Goal: Task Accomplishment & Management: Use online tool/utility

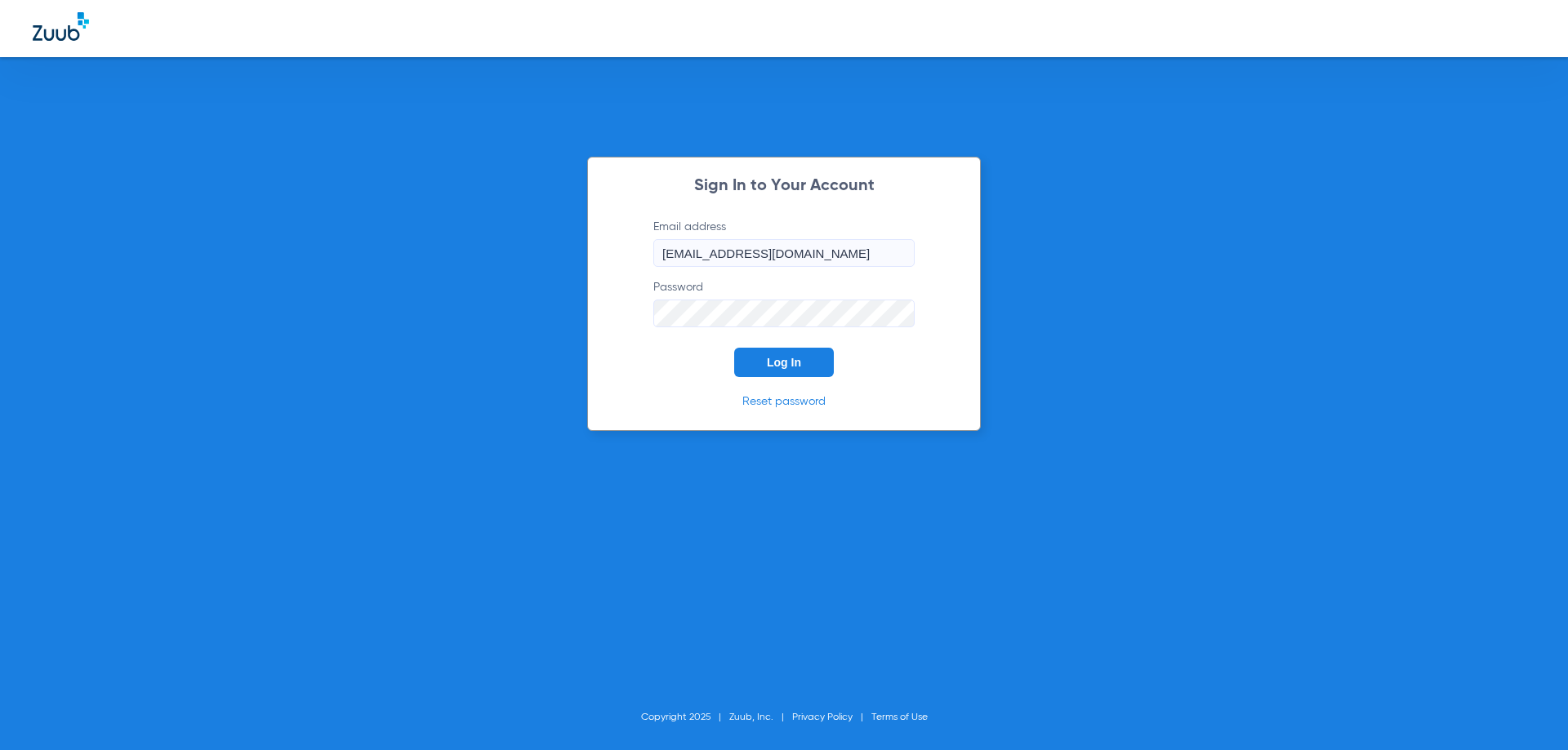
click at [771, 370] on button "Log In" at bounding box center [784, 362] width 99 height 30
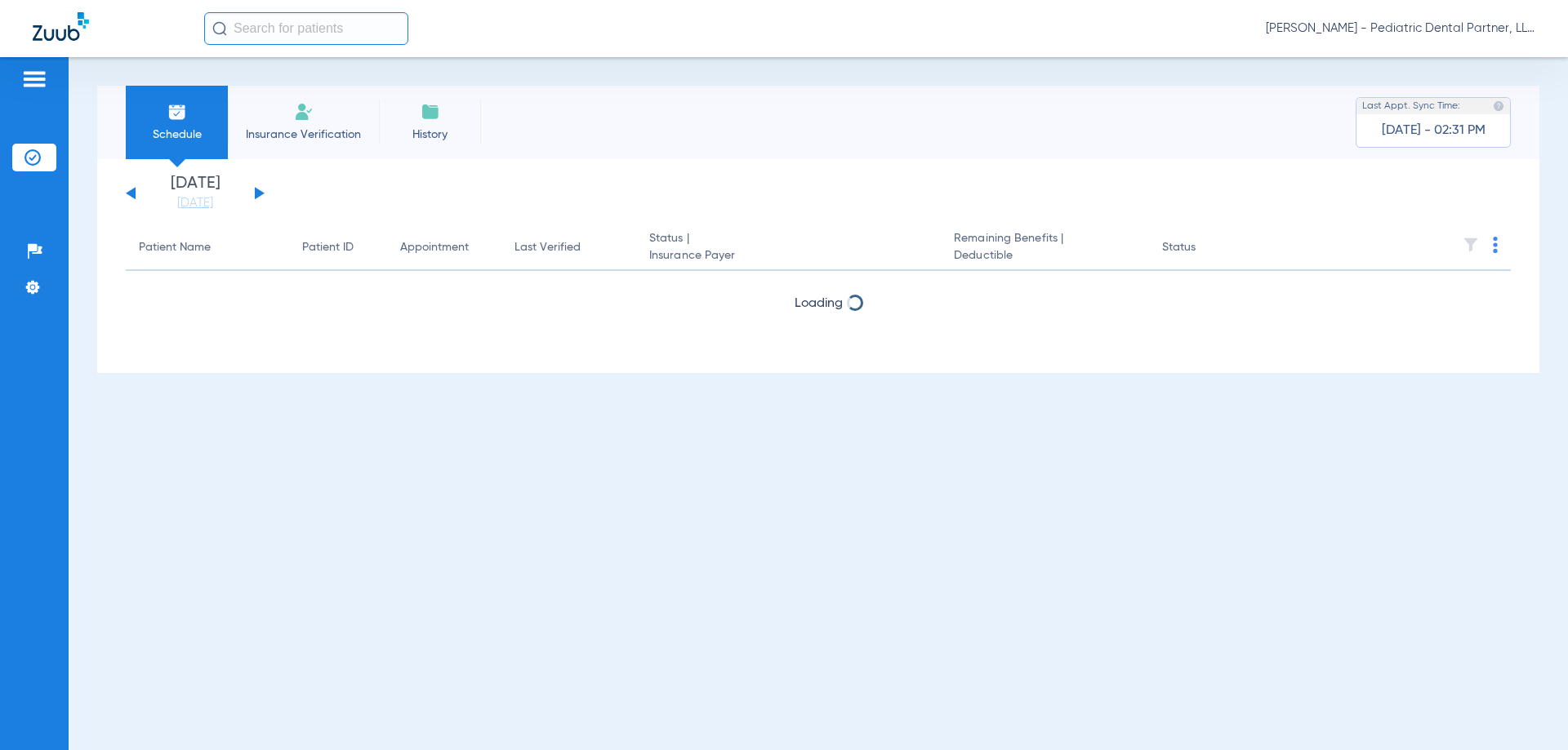
click at [255, 193] on button at bounding box center [259, 193] width 10 height 12
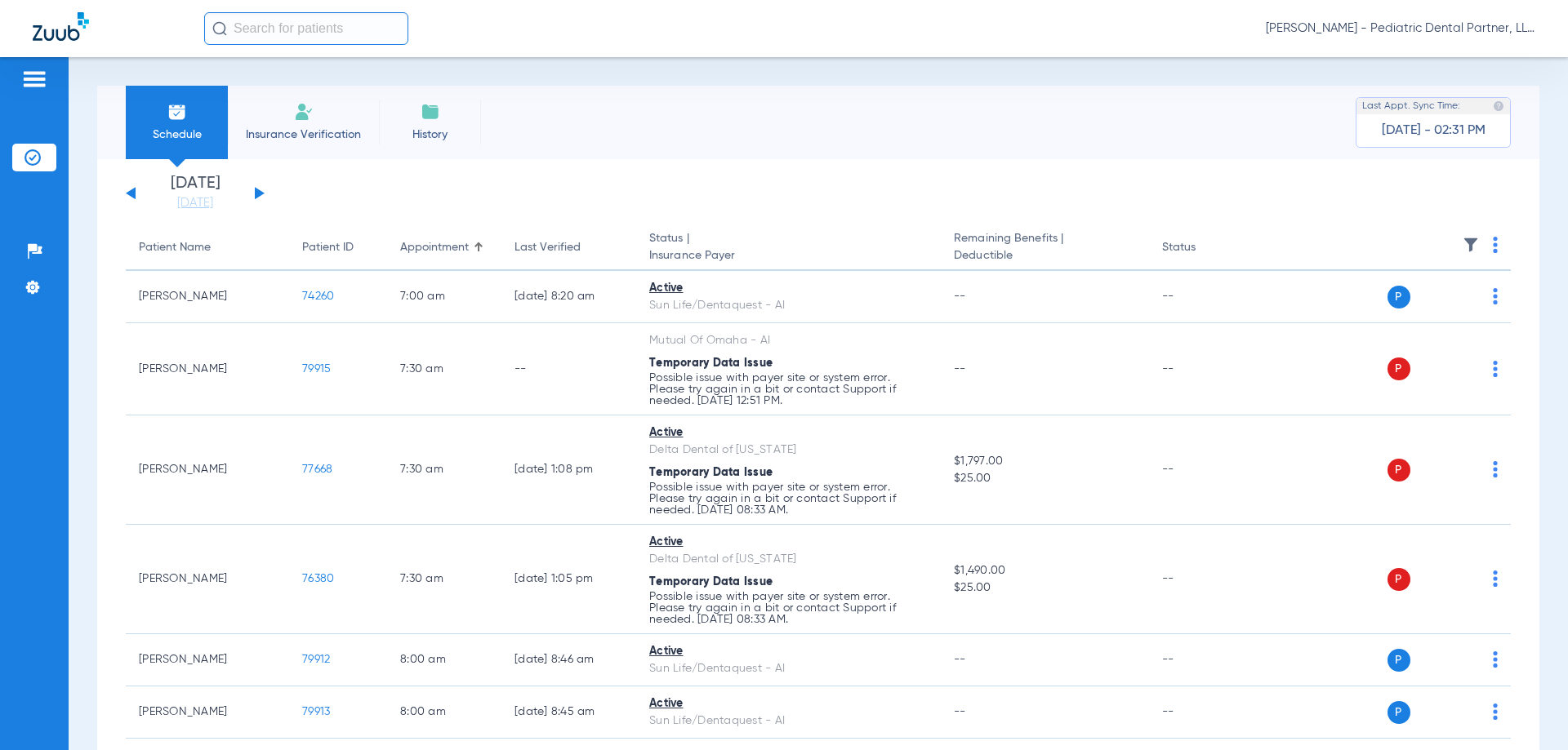
click at [255, 193] on button at bounding box center [259, 193] width 10 height 12
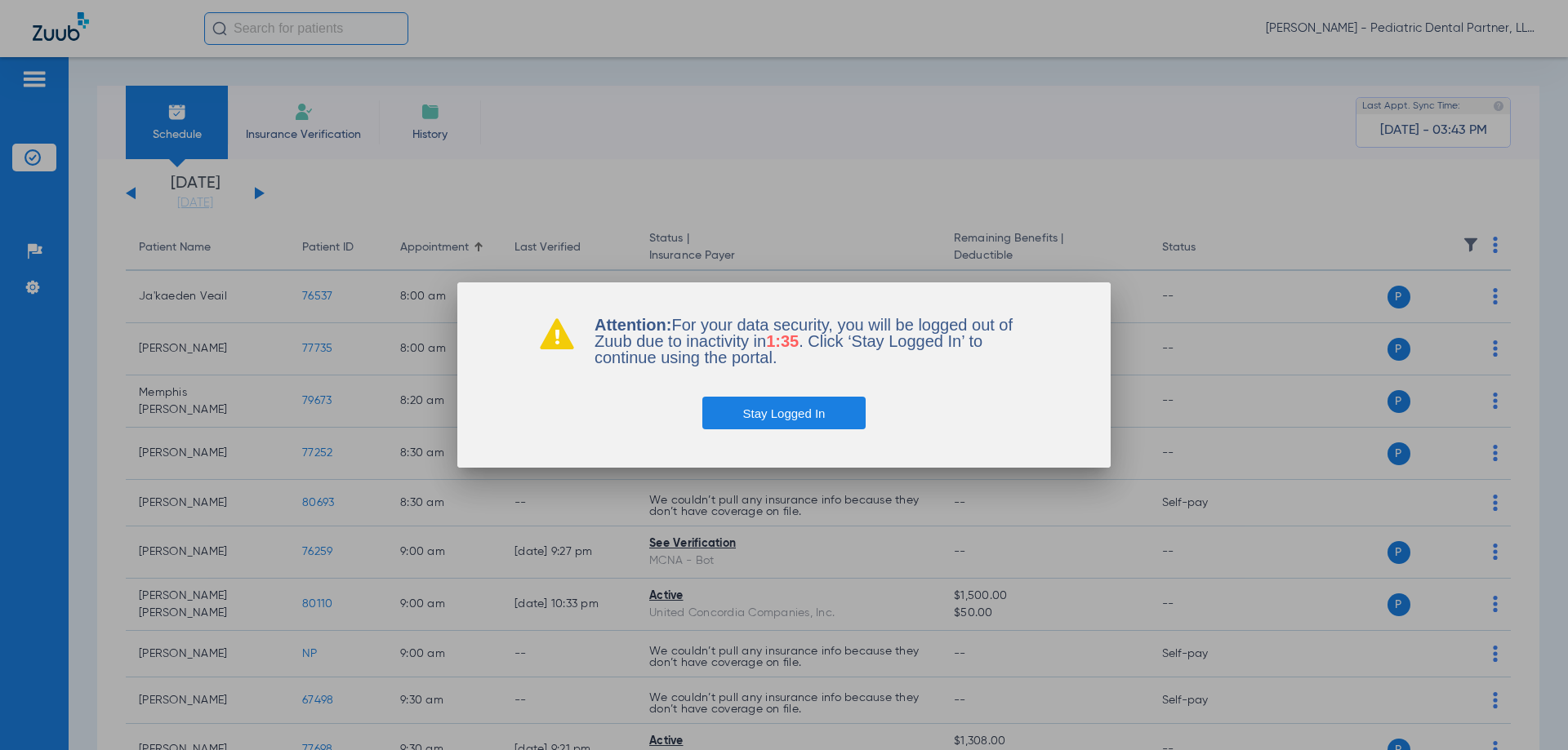
click at [758, 414] on button "Stay Logged In" at bounding box center [784, 413] width 164 height 32
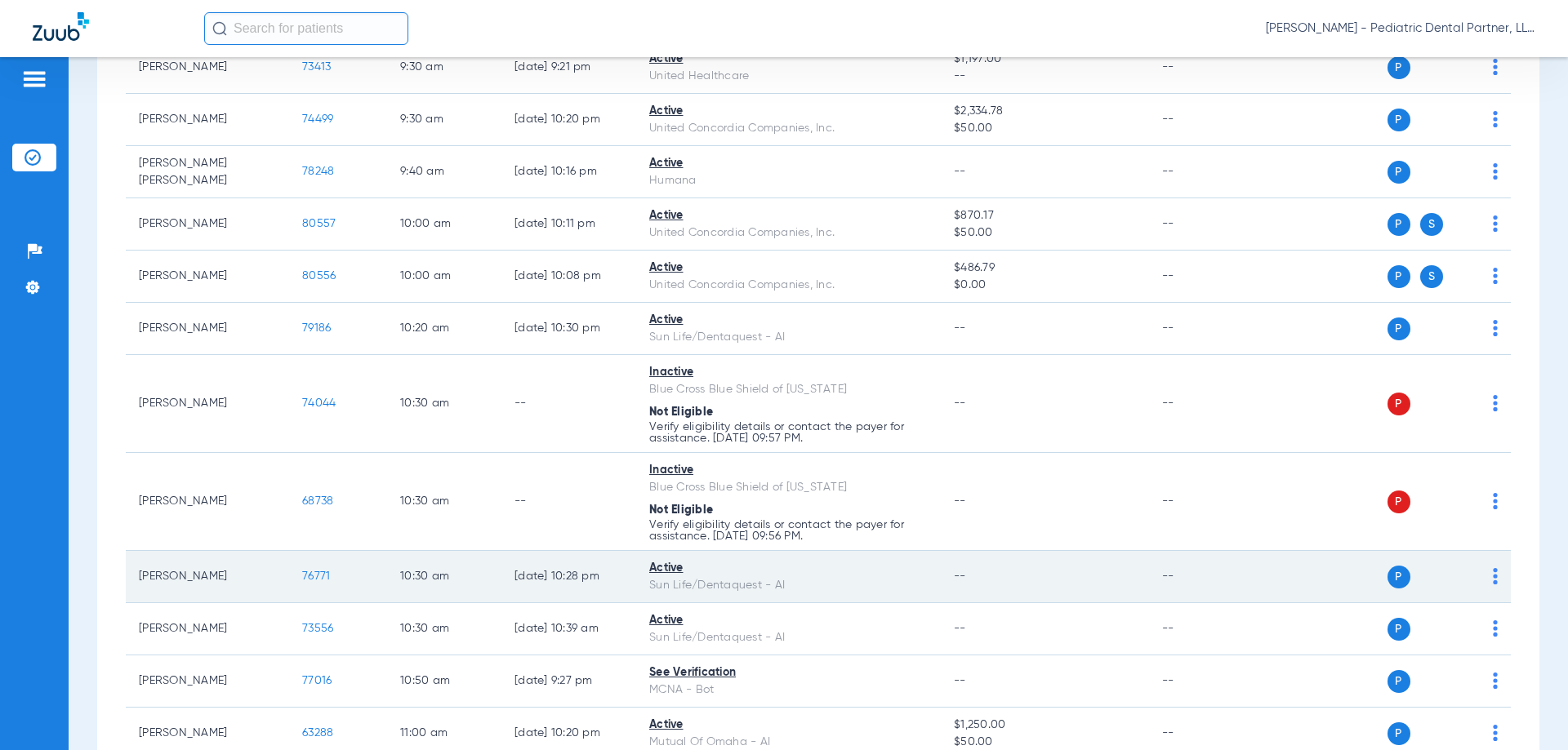
scroll to position [653, 0]
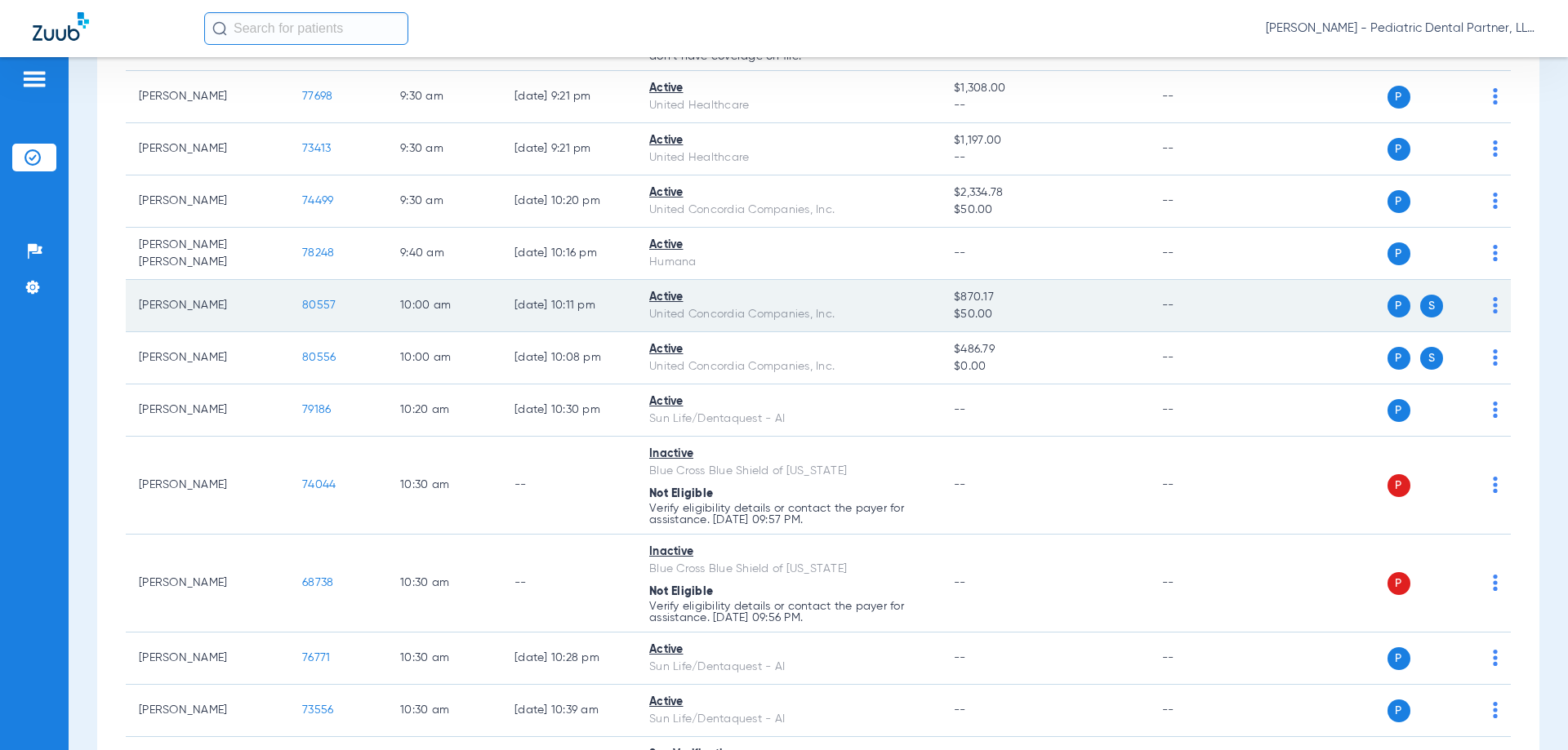
click at [316, 304] on span "80557" at bounding box center [319, 305] width 33 height 11
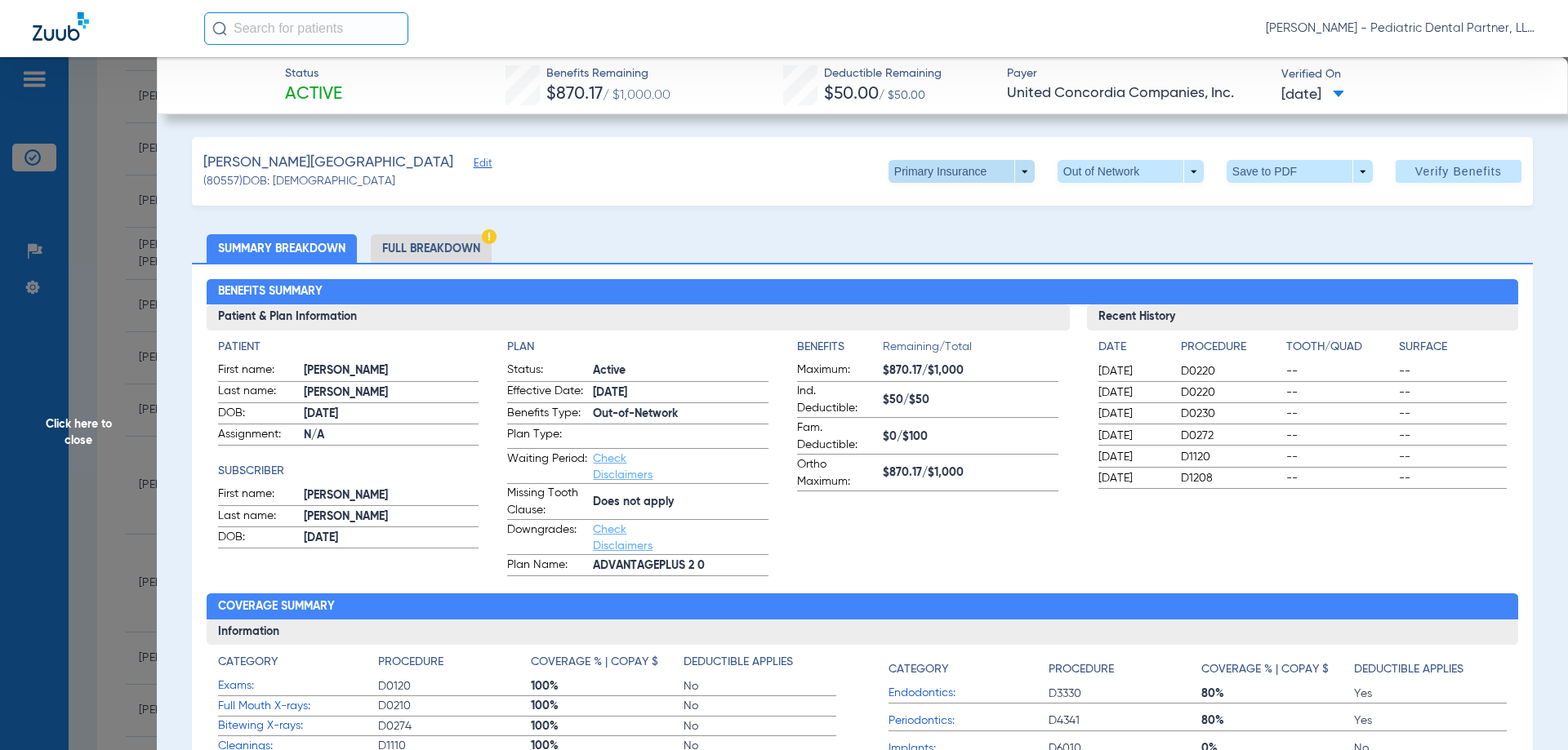
click at [1012, 170] on span at bounding box center [962, 172] width 146 height 23
click at [986, 232] on span "Secondary Insurance" at bounding box center [944, 236] width 108 height 11
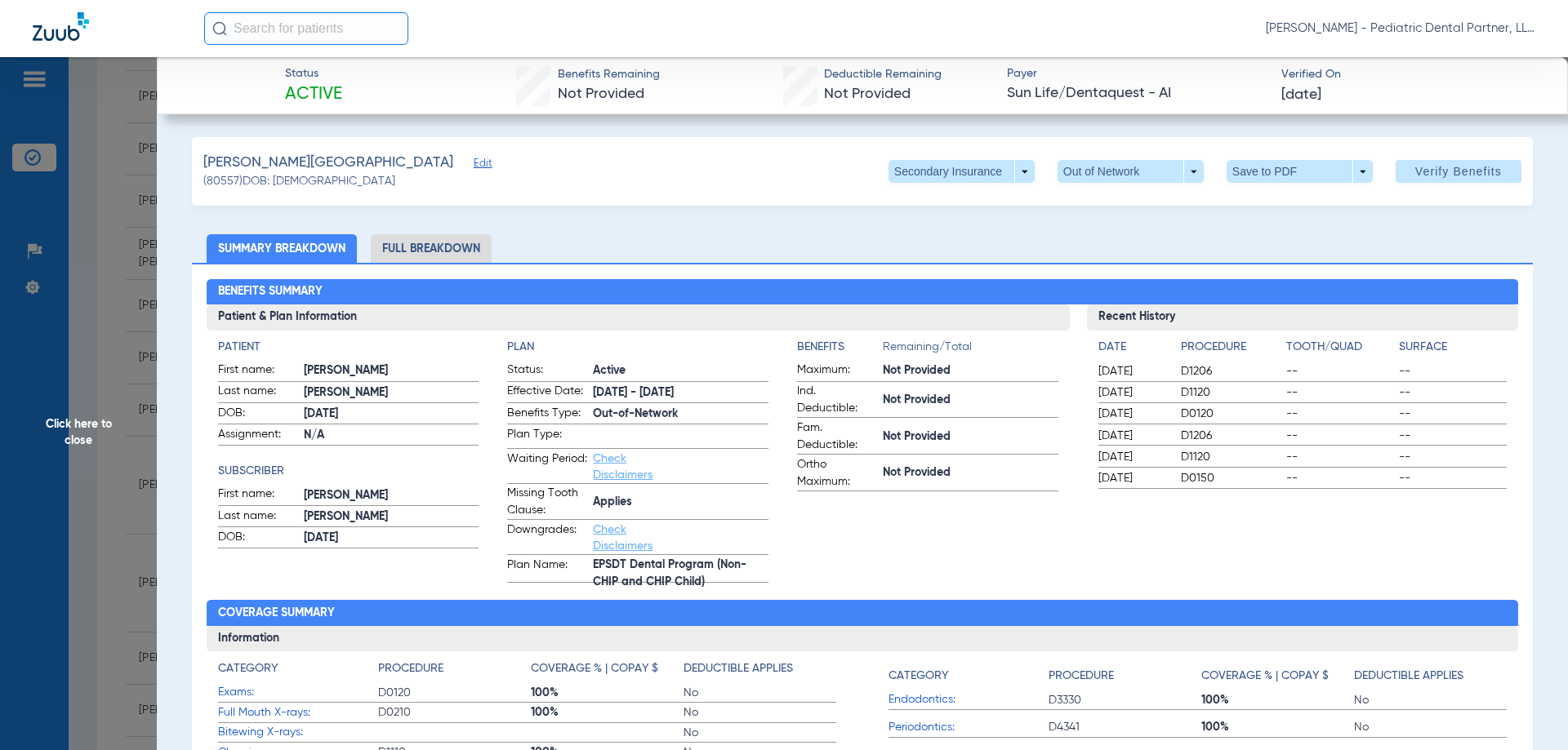
click at [68, 441] on span "Click here to close" at bounding box center [78, 432] width 157 height 750
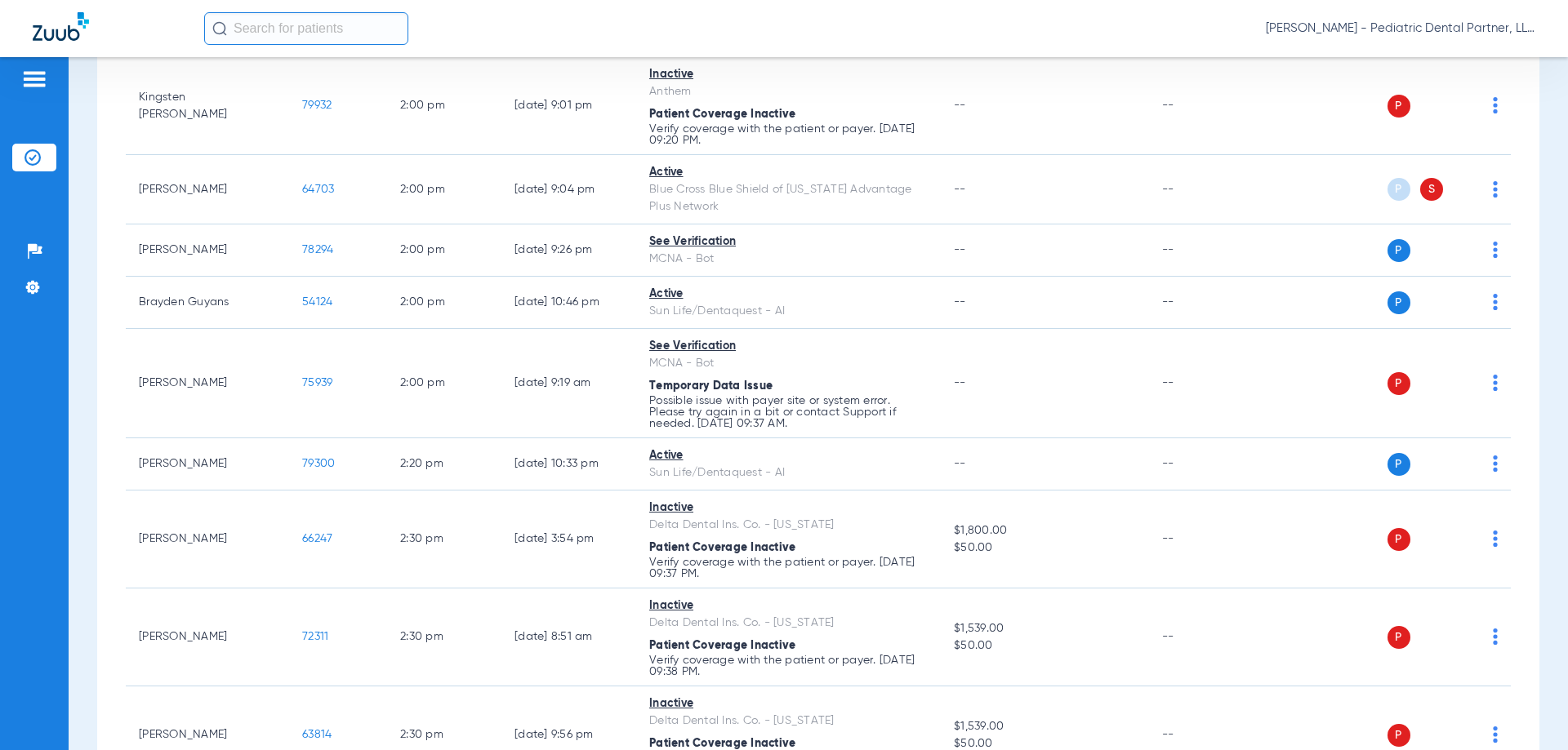
scroll to position [1796, 0]
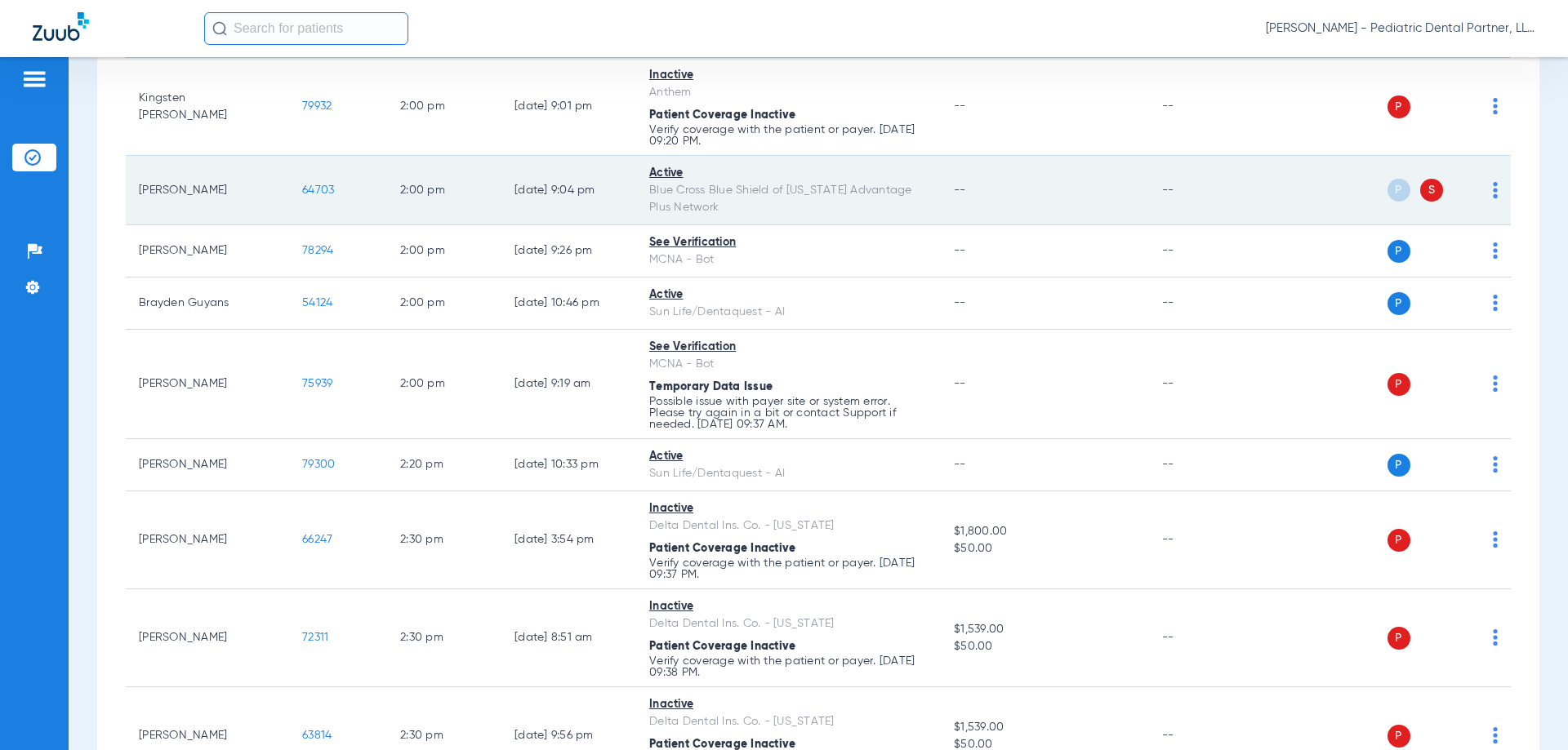
click at [315, 191] on span "64703" at bounding box center [318, 190] width 32 height 11
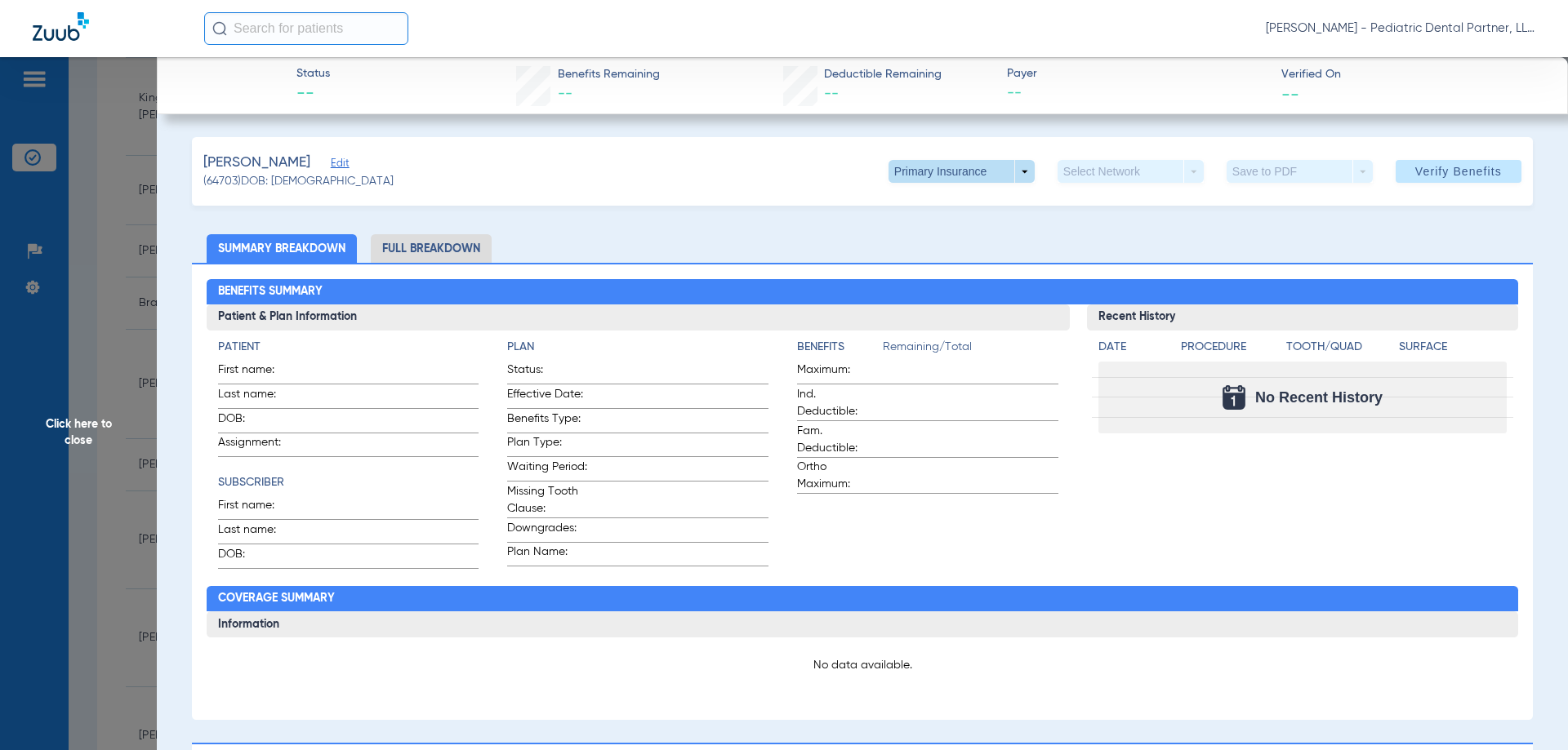
click at [1010, 170] on span at bounding box center [962, 172] width 146 height 23
click at [980, 226] on button "Secondary Insurance" at bounding box center [944, 236] width 134 height 32
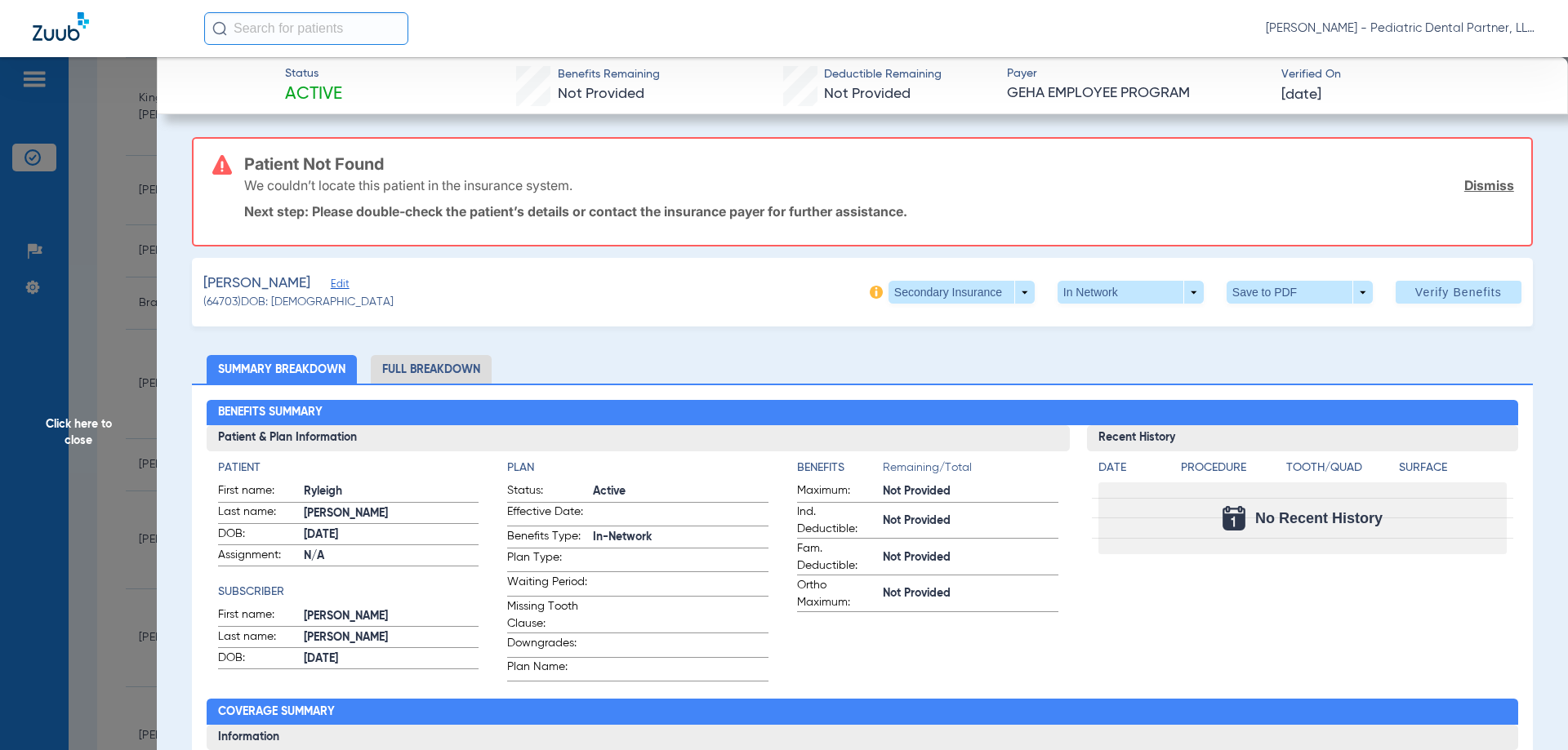
click at [80, 436] on span "Click here to close" at bounding box center [78, 432] width 157 height 750
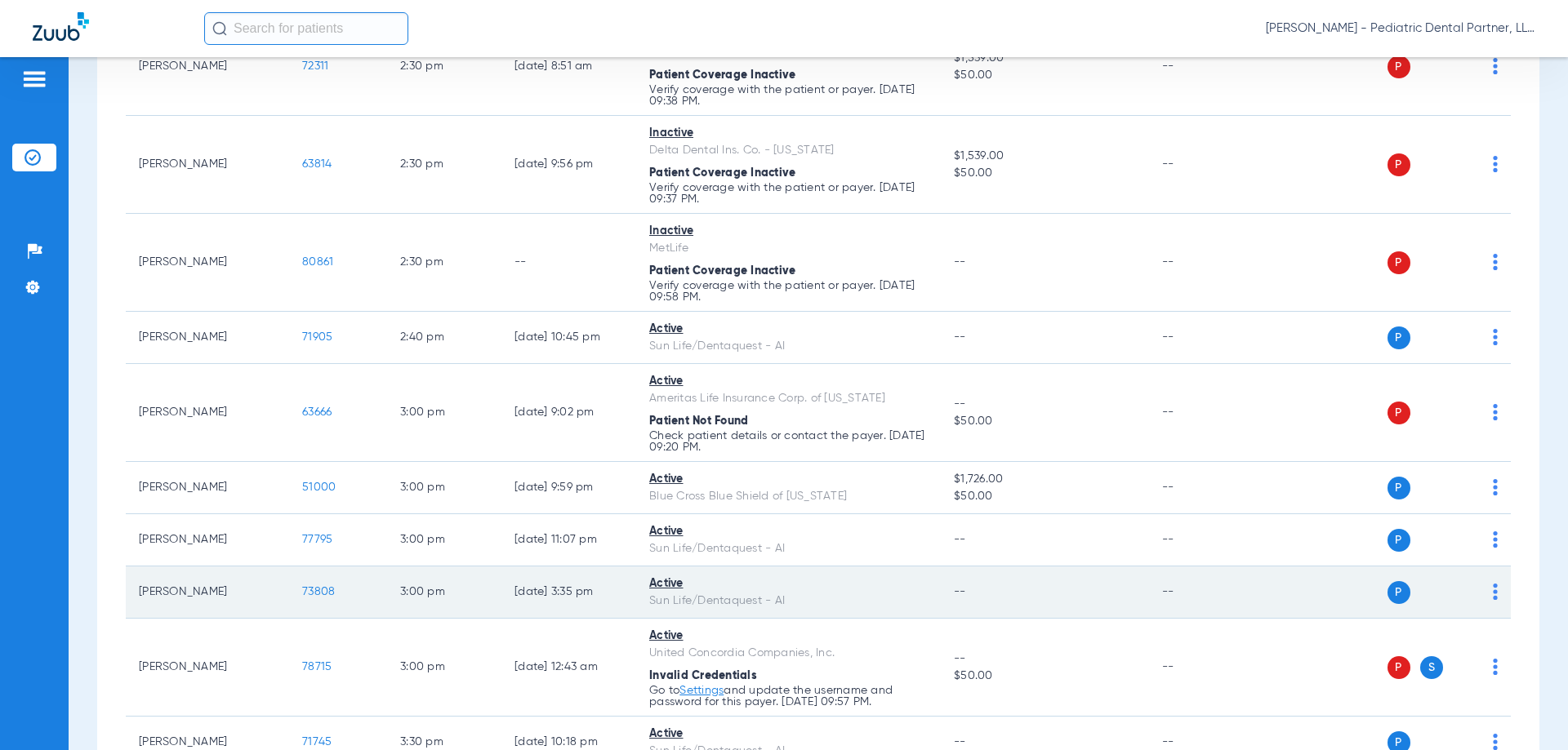
scroll to position [2449, 0]
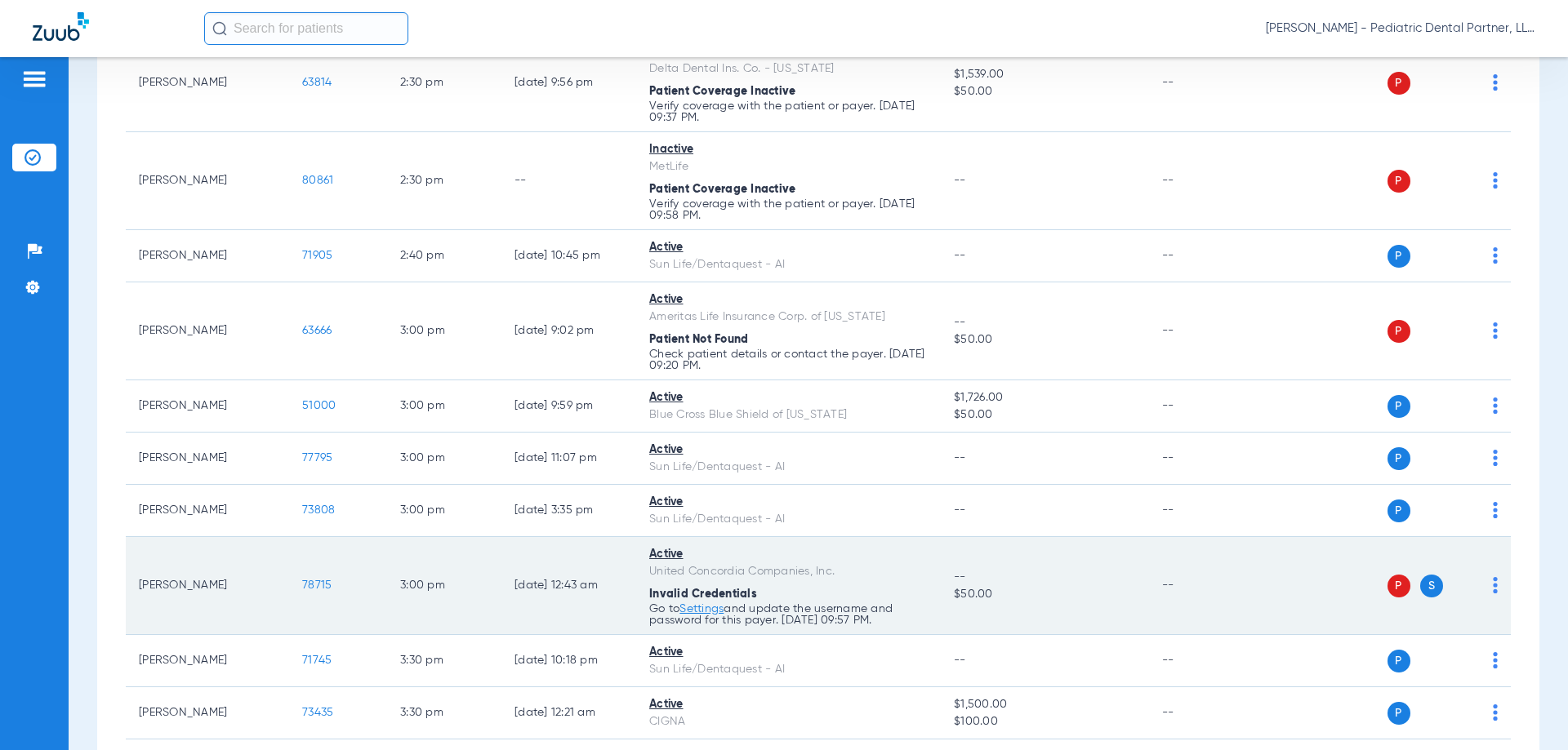
click at [309, 580] on span "78715" at bounding box center [317, 585] width 30 height 11
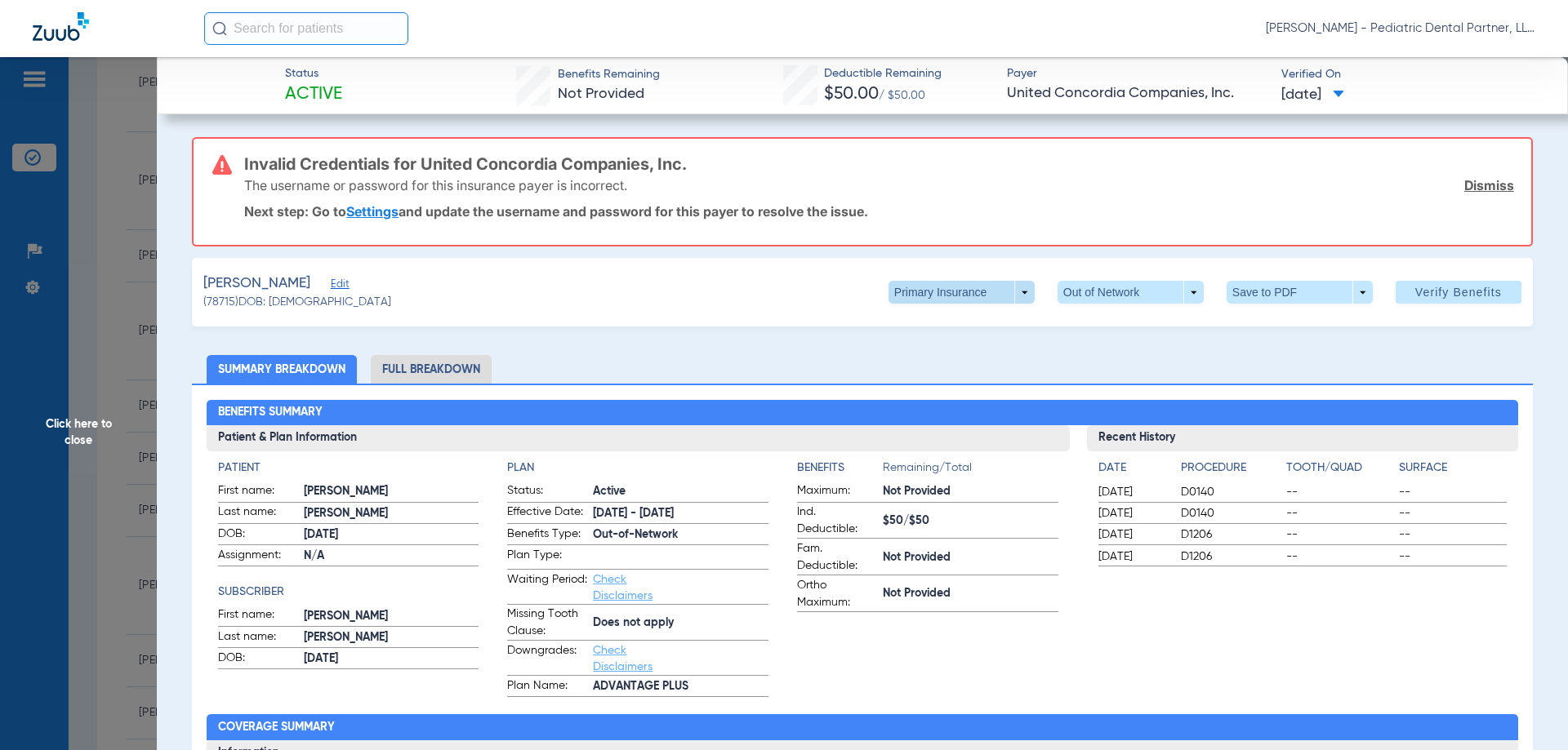
click at [1012, 287] on span at bounding box center [962, 292] width 146 height 23
click at [978, 355] on span "Secondary Insurance" at bounding box center [944, 357] width 108 height 11
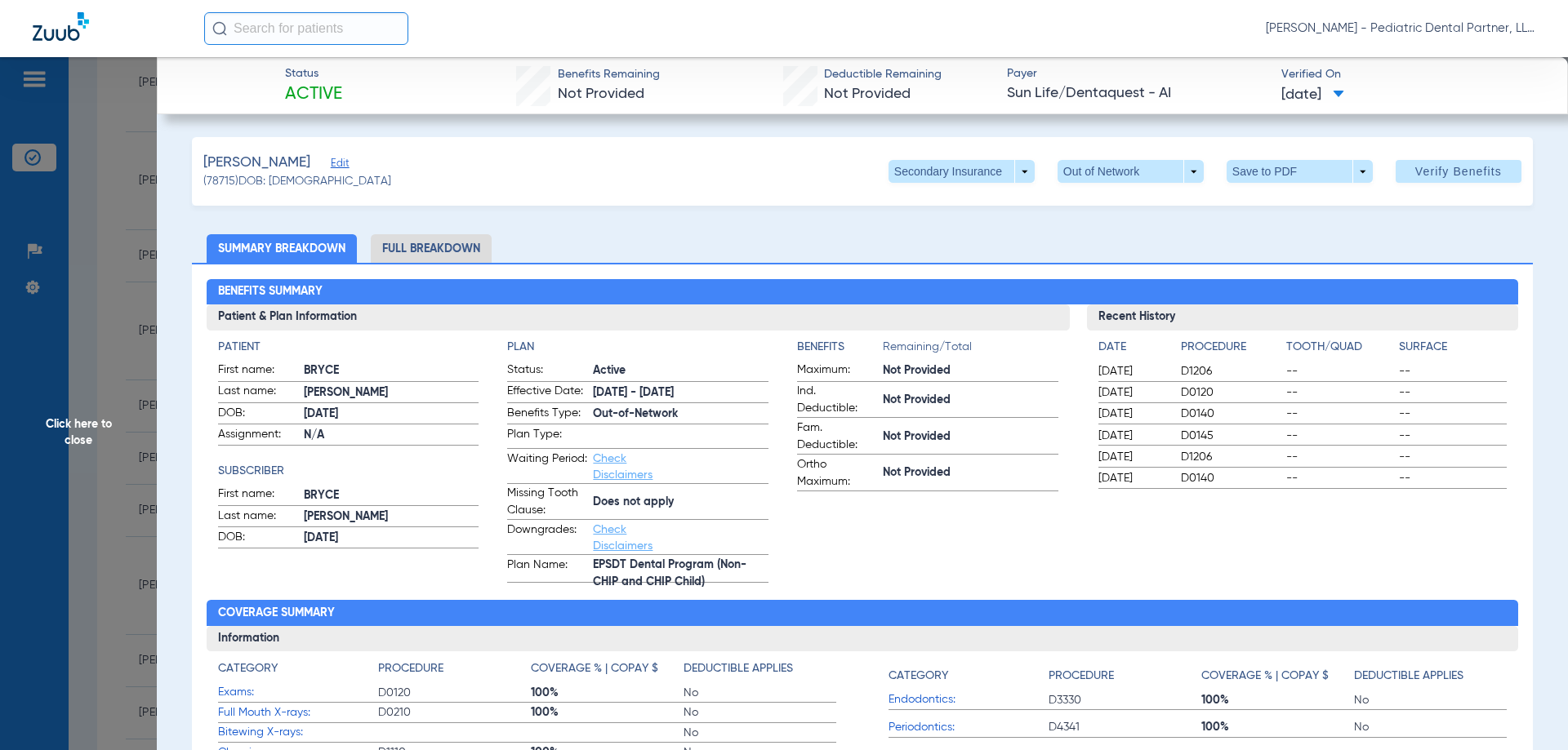
click at [86, 443] on span "Click here to close" at bounding box center [78, 432] width 157 height 750
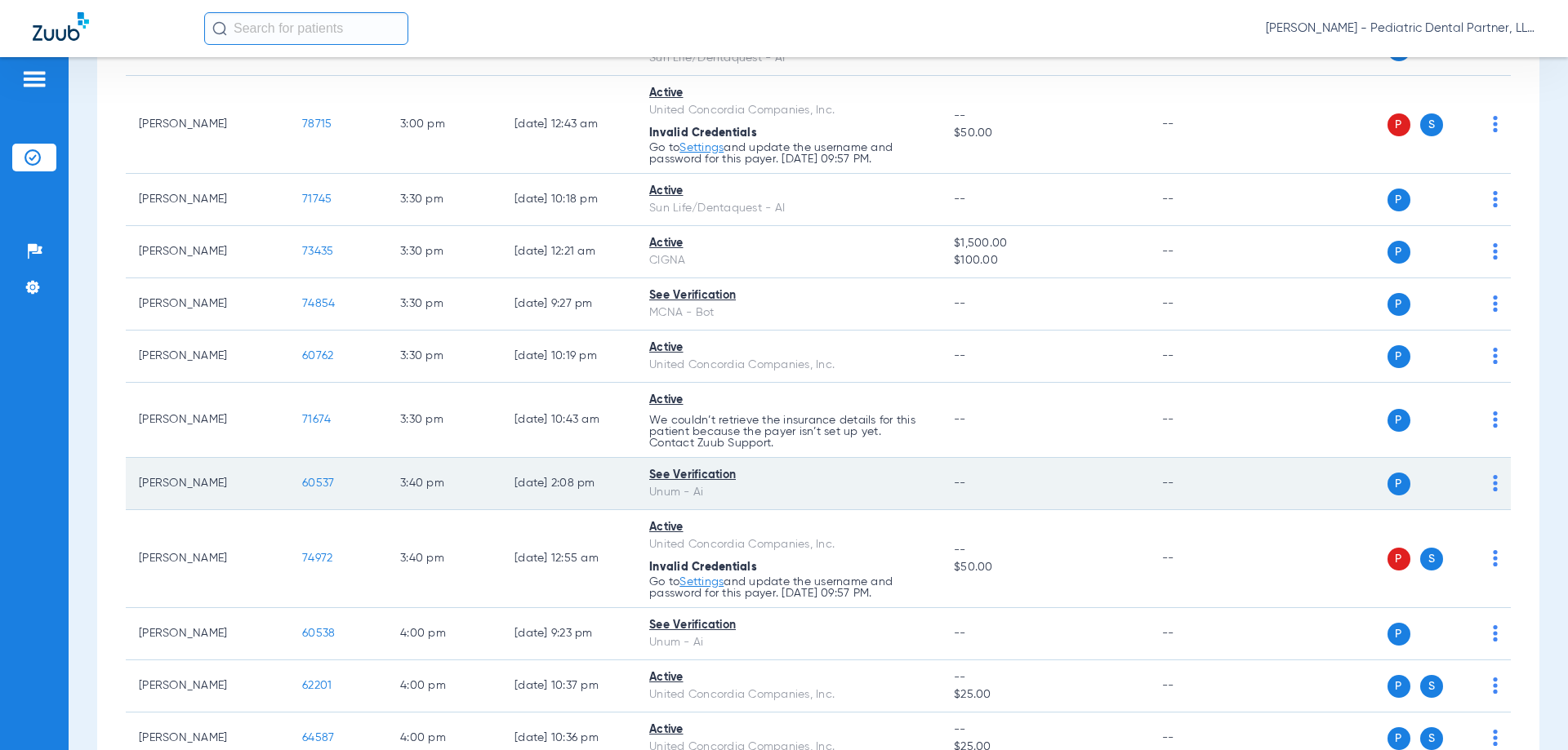
scroll to position [2940, 0]
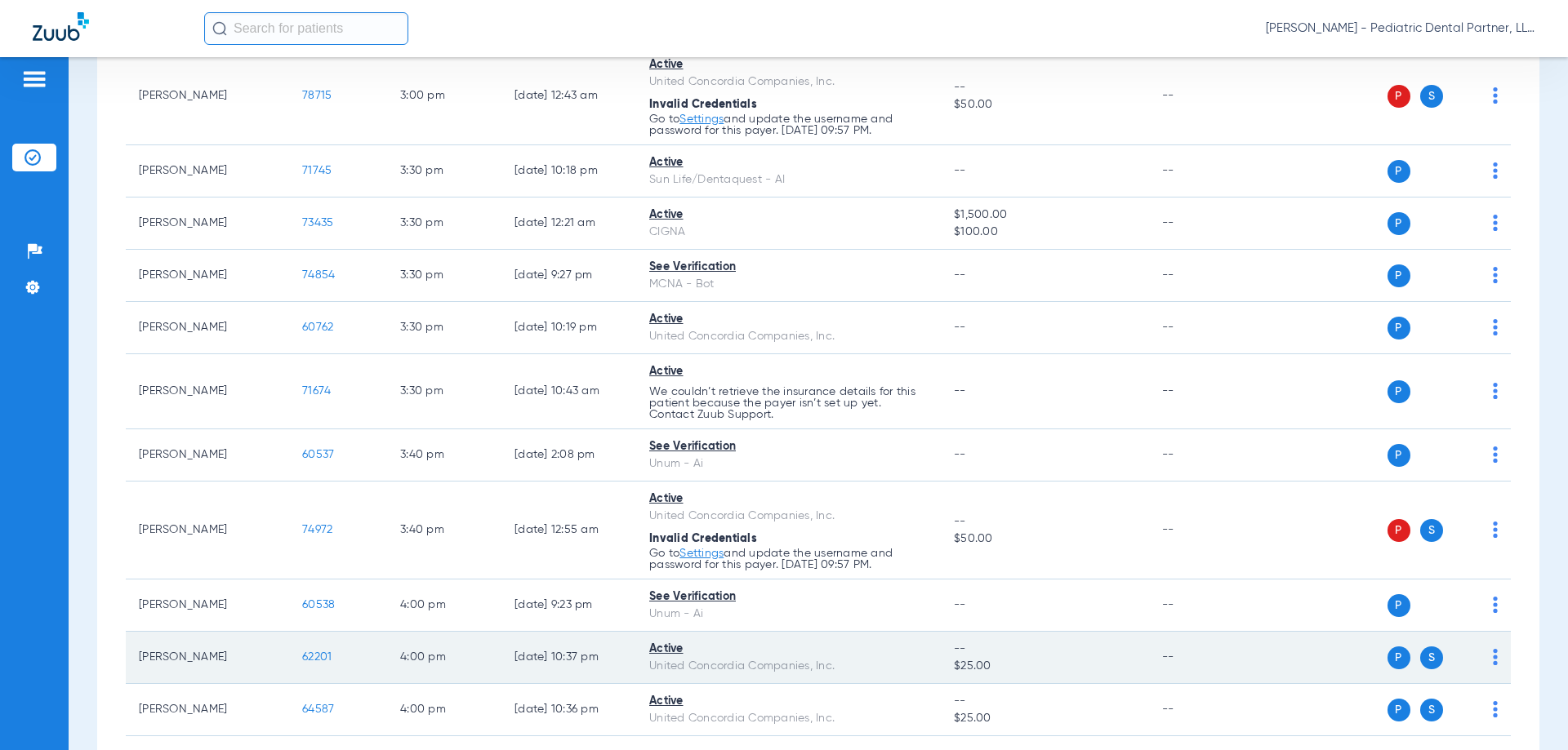
click at [341, 647] on td "62201" at bounding box center [338, 659] width 98 height 52
click at [329, 658] on span "62201" at bounding box center [317, 657] width 30 height 11
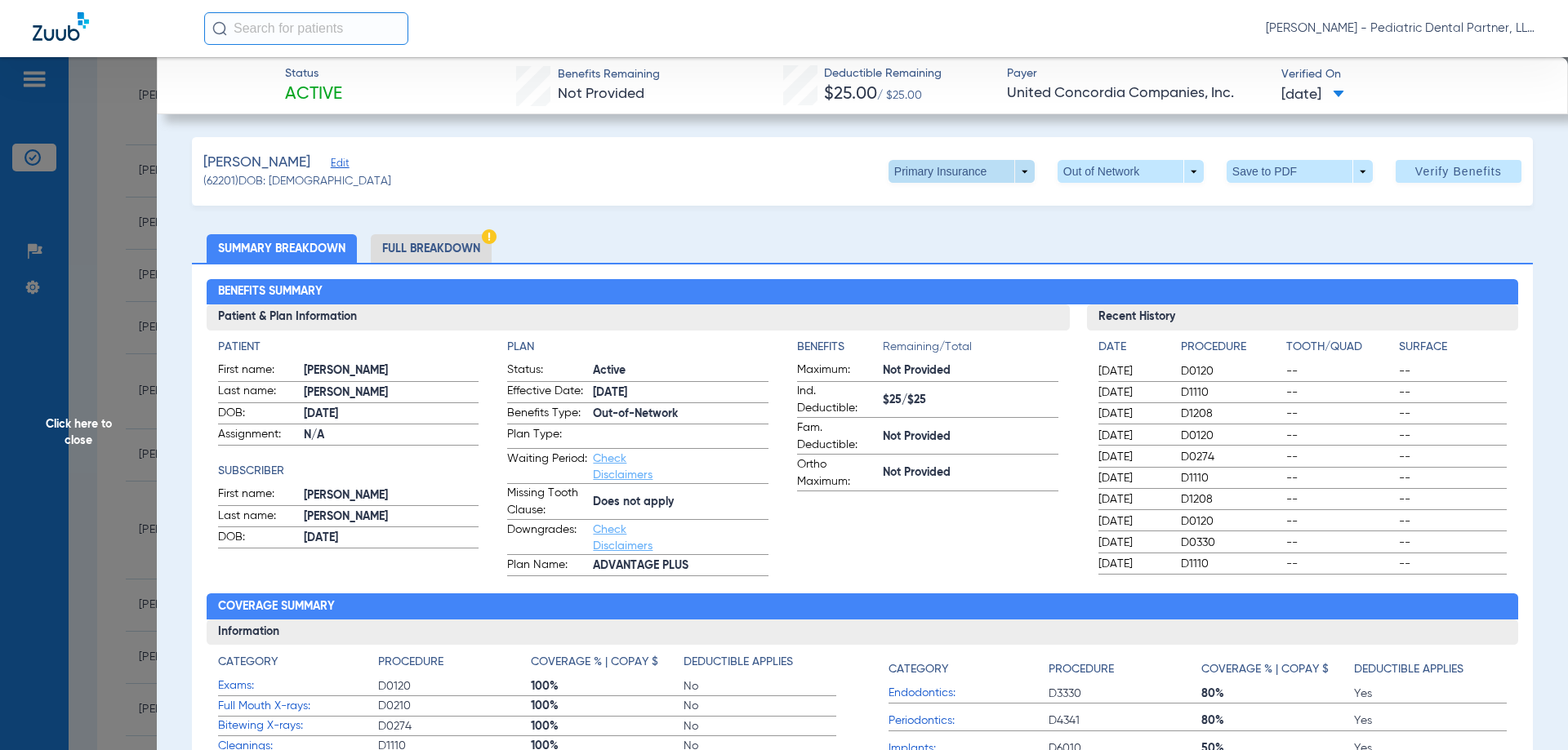
click at [1009, 171] on span at bounding box center [962, 172] width 146 height 23
click at [963, 245] on button "Secondary Insurance" at bounding box center [944, 236] width 134 height 32
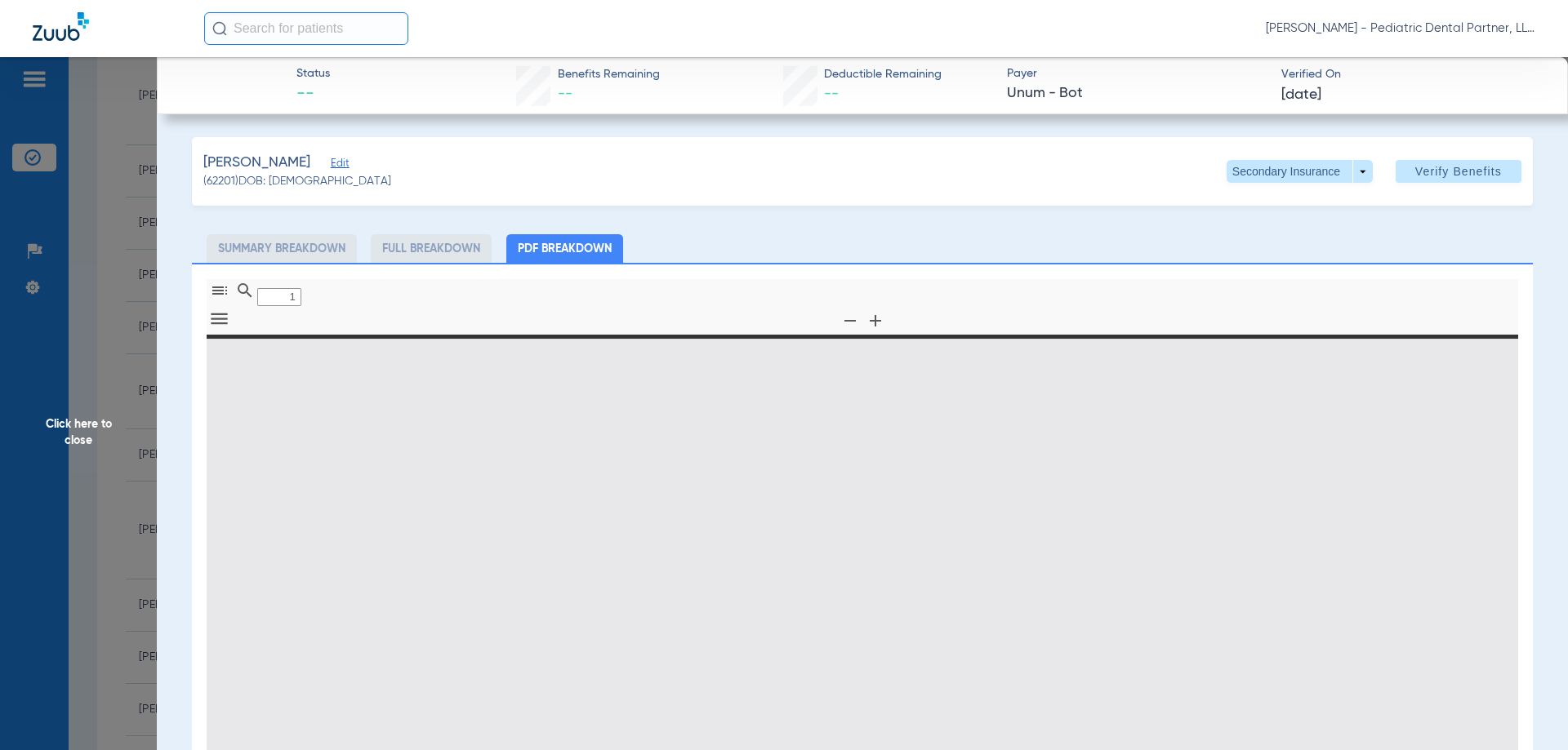
type input "0"
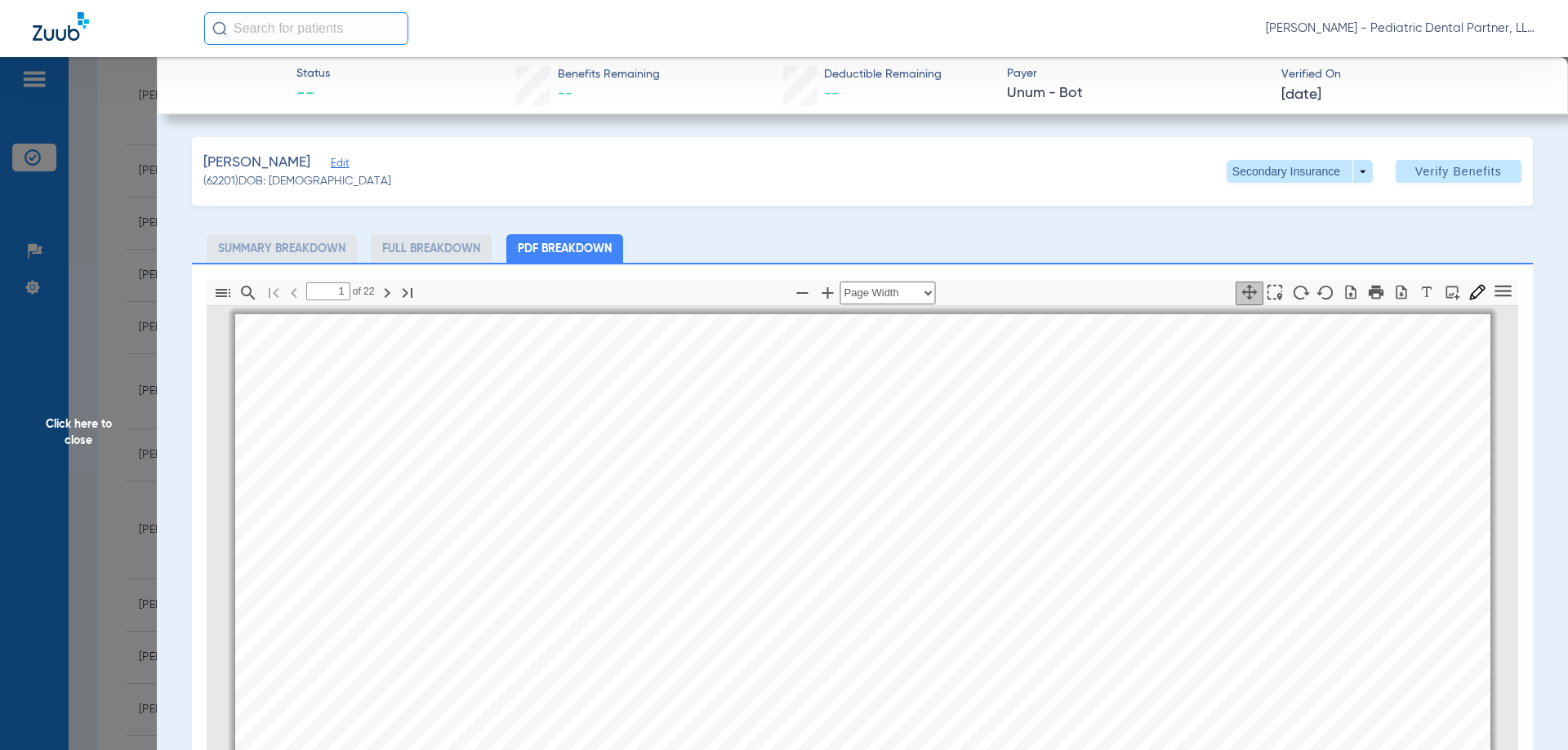
click at [87, 438] on span "Click here to close" at bounding box center [78, 432] width 157 height 750
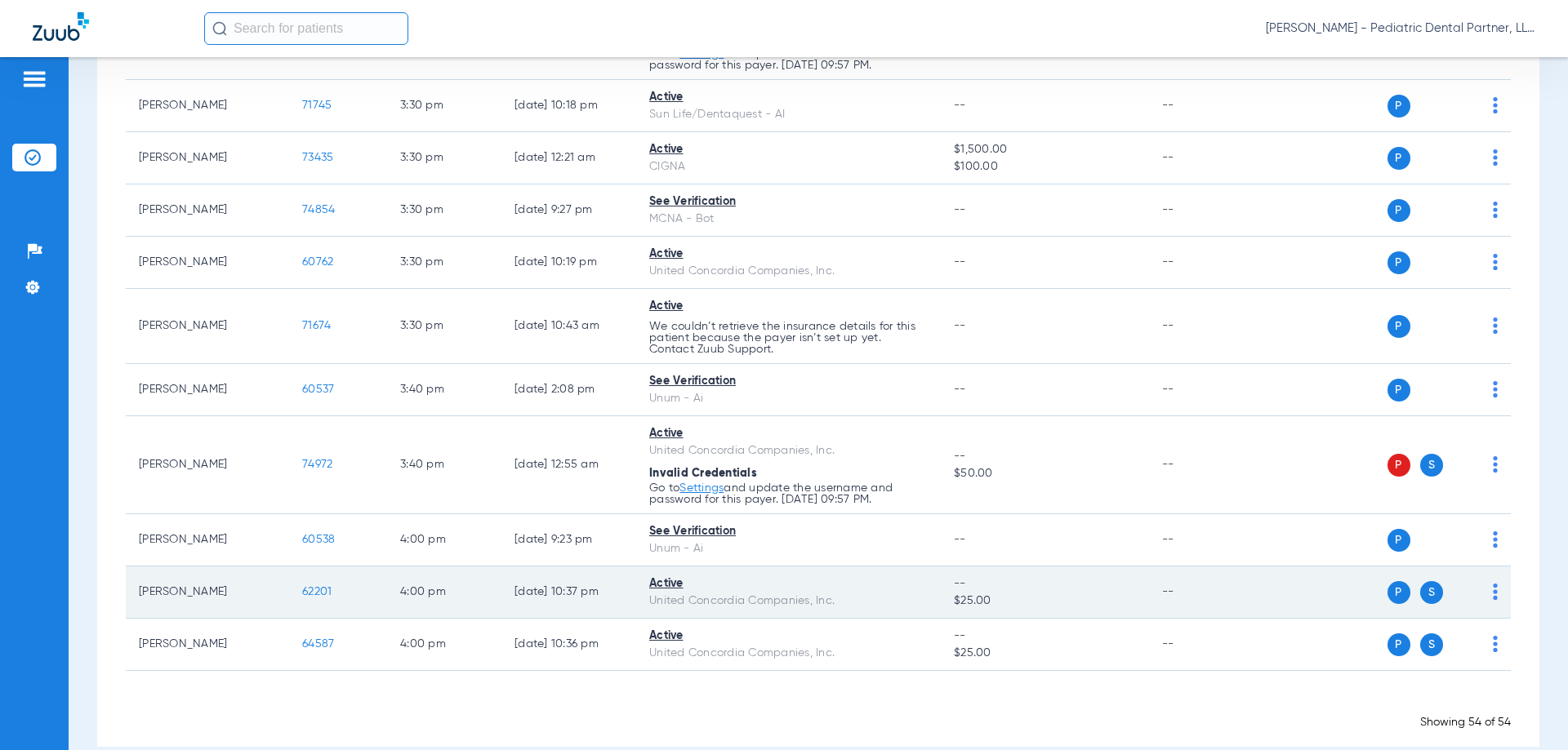
scroll to position [3030, 0]
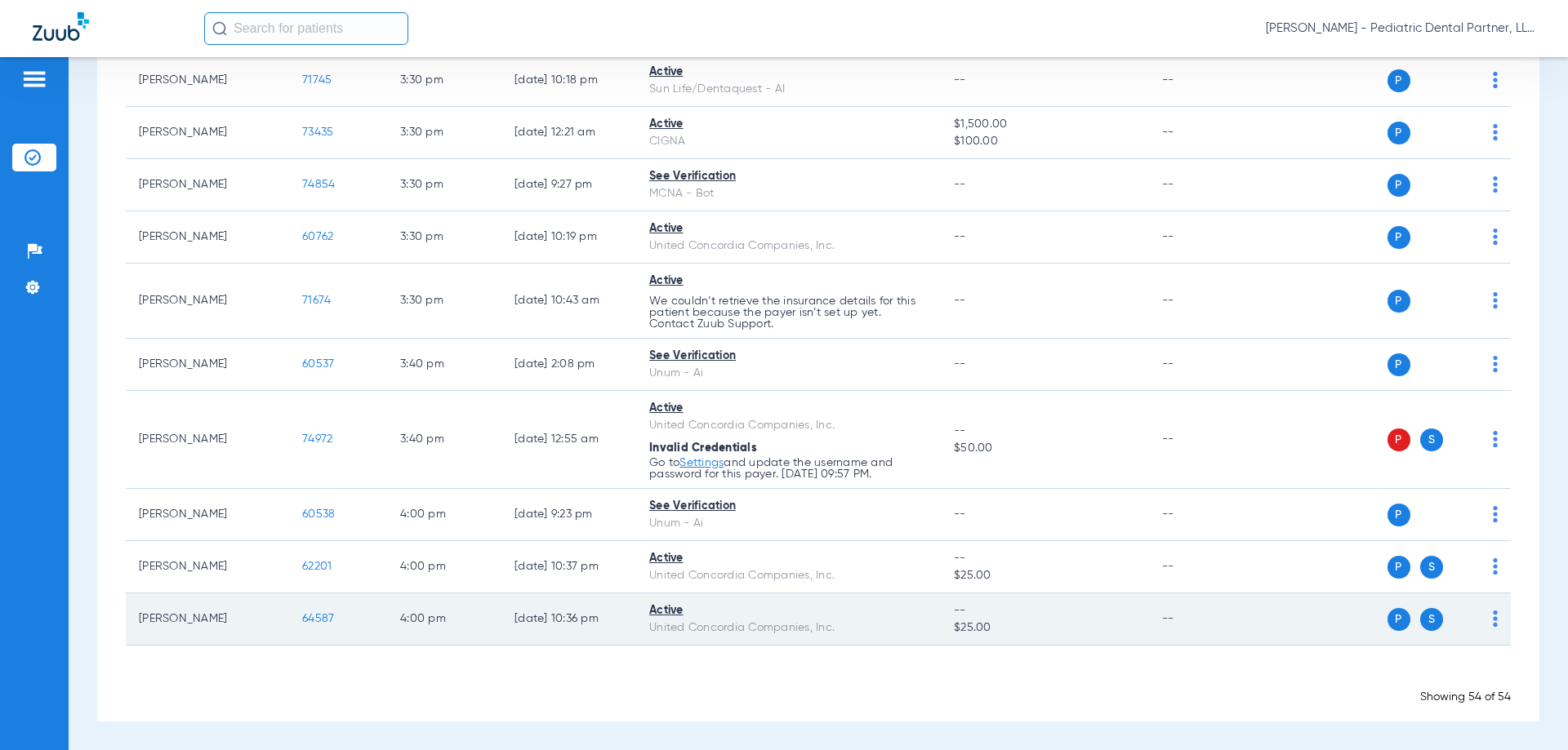
click at [315, 618] on span "64587" at bounding box center [318, 618] width 32 height 11
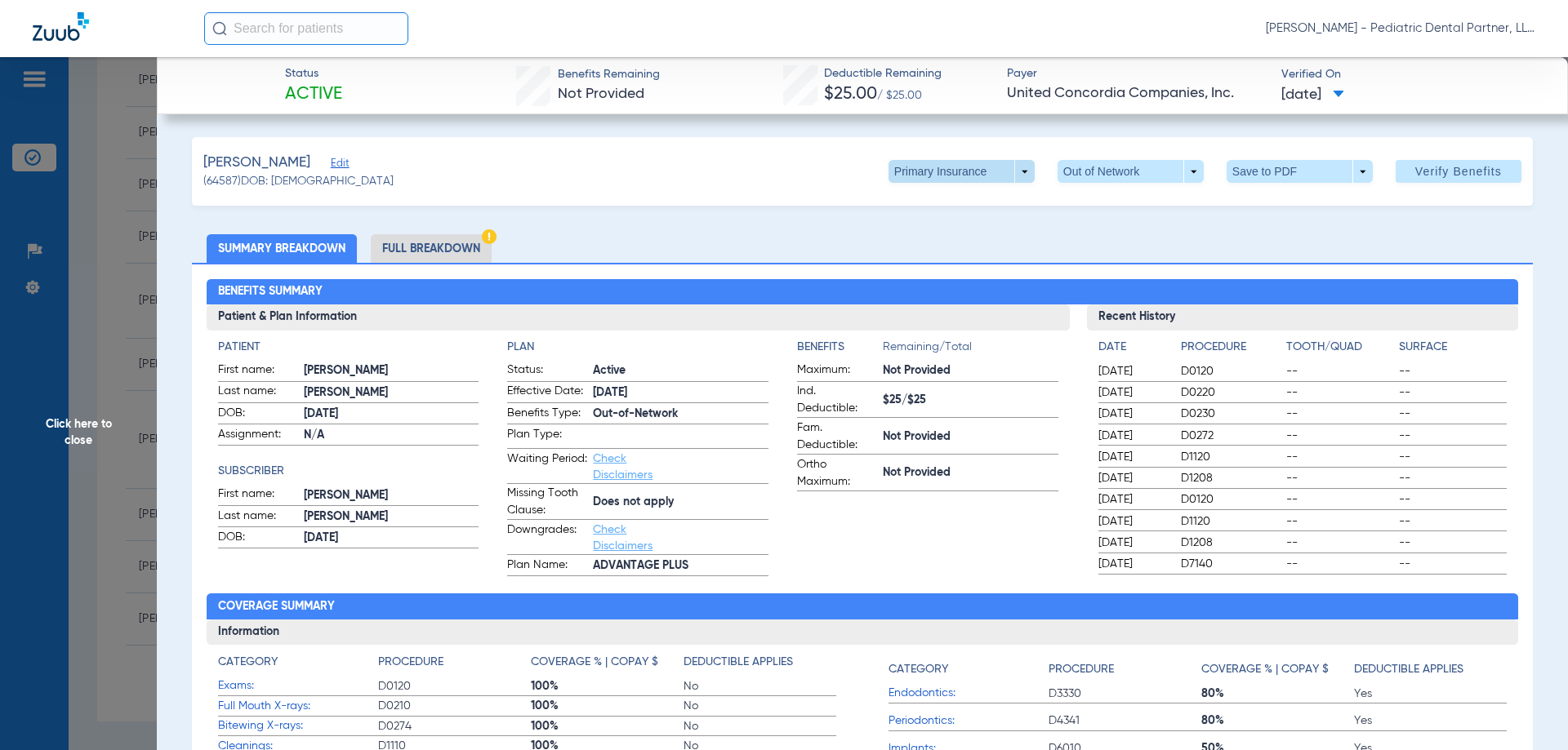
click at [1017, 169] on span at bounding box center [962, 172] width 146 height 23
click at [970, 228] on button "Secondary Insurance" at bounding box center [944, 236] width 134 height 32
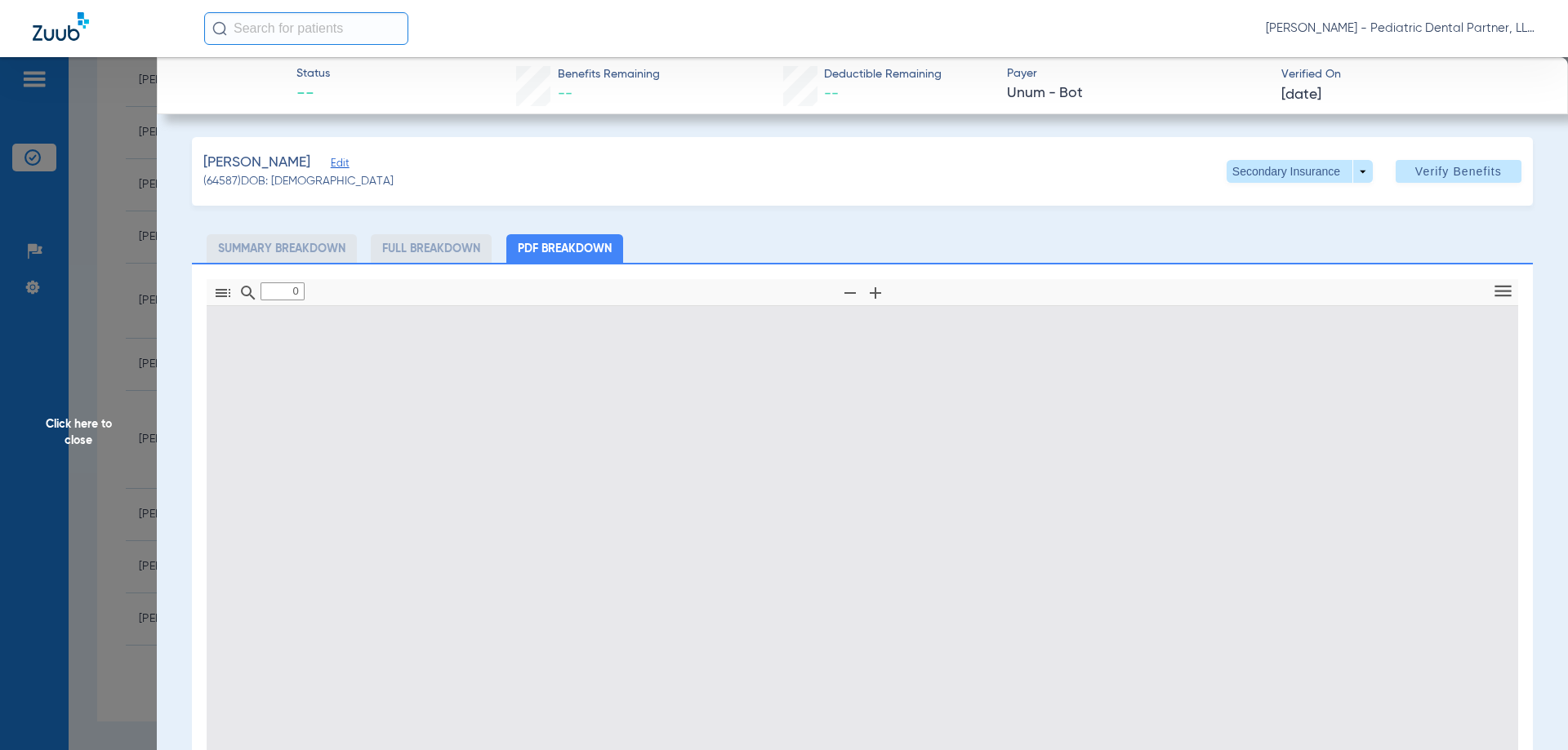
click at [71, 439] on span "Click here to close" at bounding box center [78, 432] width 157 height 750
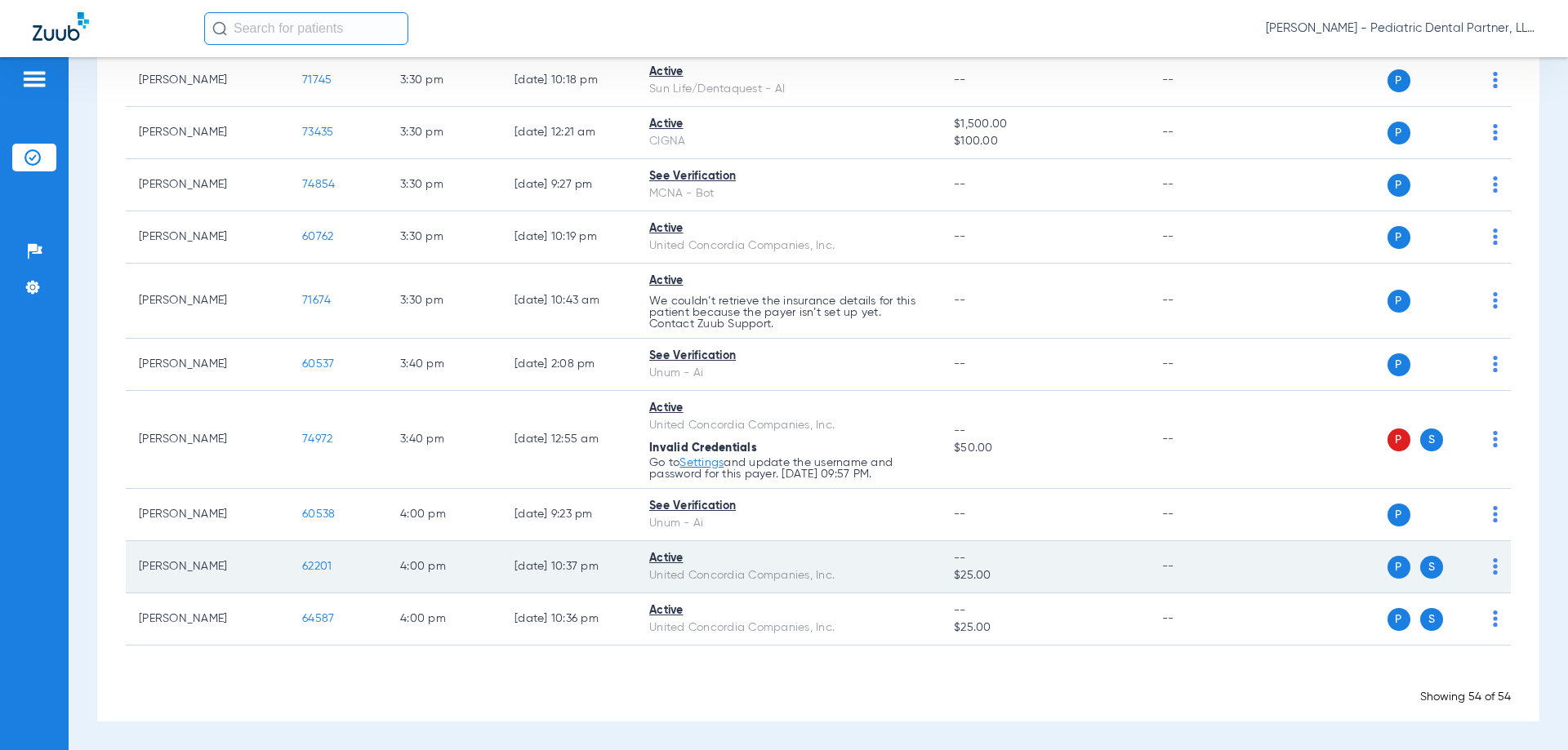
click at [309, 567] on span "62201" at bounding box center [317, 566] width 30 height 11
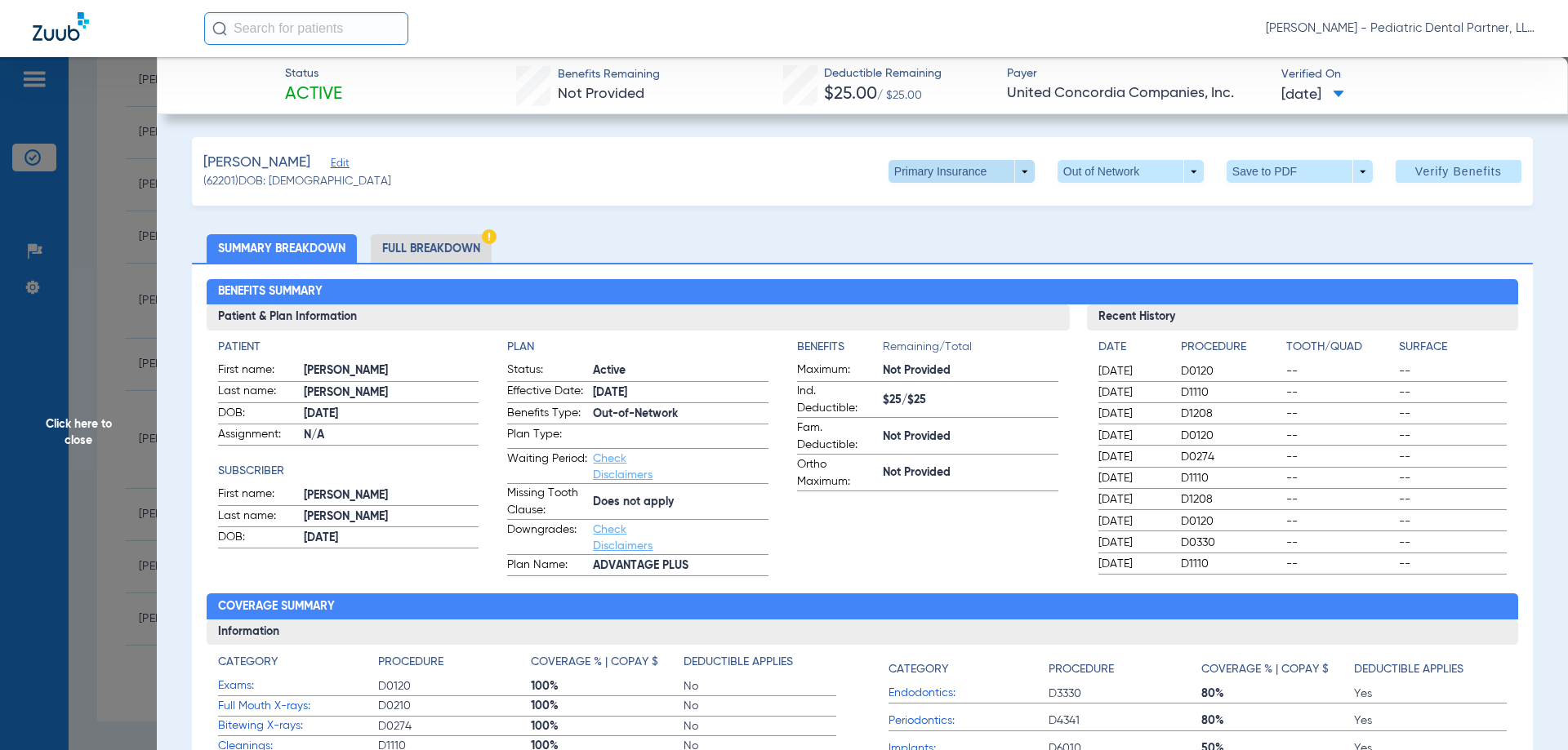
click at [1011, 171] on span at bounding box center [962, 172] width 146 height 23
click at [958, 231] on span "Secondary Insurance" at bounding box center [944, 236] width 108 height 11
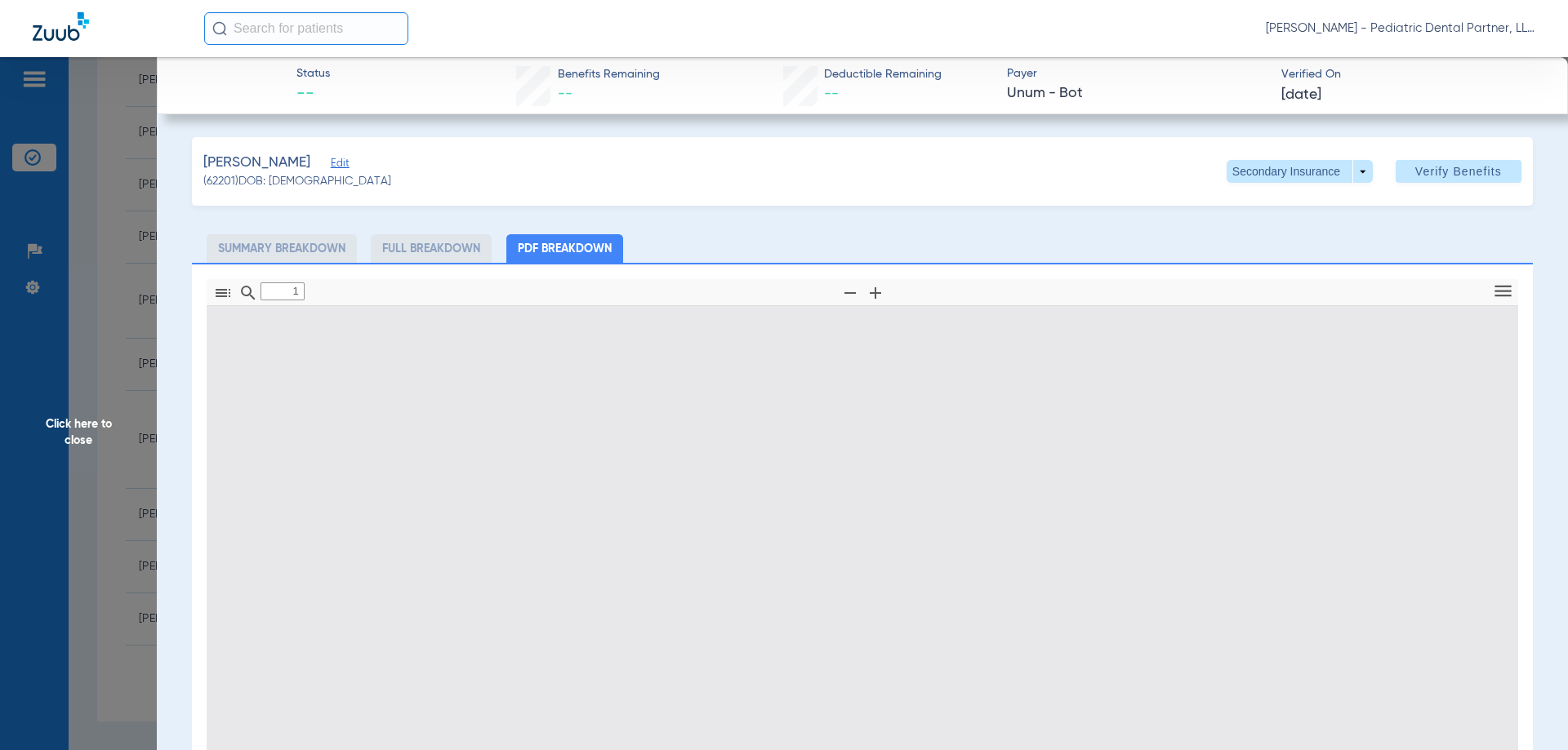
type input "0"
click at [87, 439] on span "Click here to close" at bounding box center [78, 432] width 157 height 750
